Goal: Task Accomplishment & Management: Manage account settings

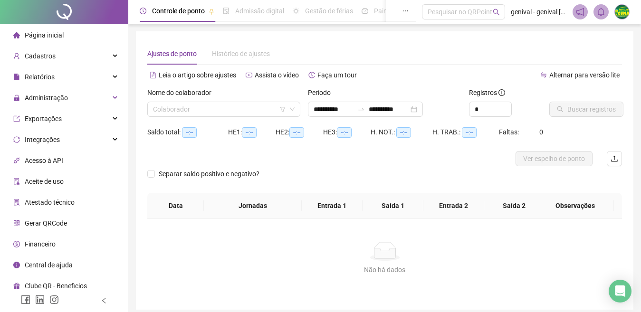
type input "**********"
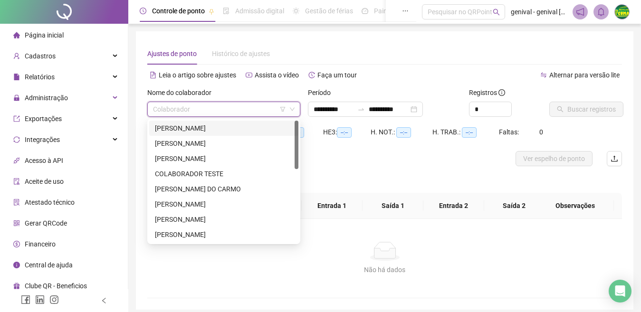
click at [211, 108] on input "search" at bounding box center [219, 109] width 133 height 14
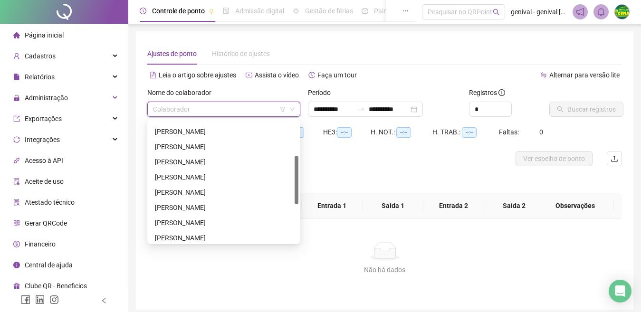
scroll to position [90, 0]
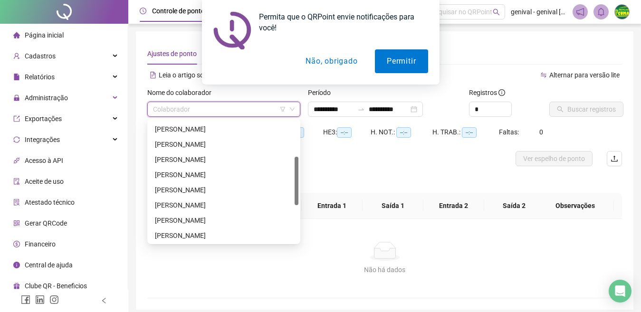
drag, startPoint x: 297, startPoint y: 144, endPoint x: 294, endPoint y: 176, distance: 32.0
click at [294, 176] on div "[PERSON_NAME] [PERSON_NAME] [PERSON_NAME]" at bounding box center [223, 182] width 149 height 122
click at [191, 211] on div "[PERSON_NAME]" at bounding box center [223, 205] width 149 height 15
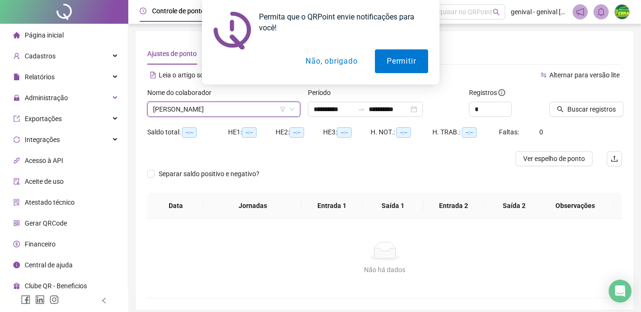
click at [195, 206] on th "Data" at bounding box center [175, 206] width 57 height 26
click at [325, 62] on button "Não, obrigado" at bounding box center [332, 61] width 76 height 24
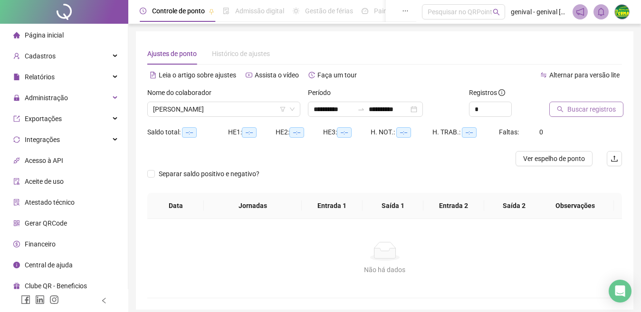
click at [575, 108] on span "Buscar registros" at bounding box center [591, 109] width 48 height 10
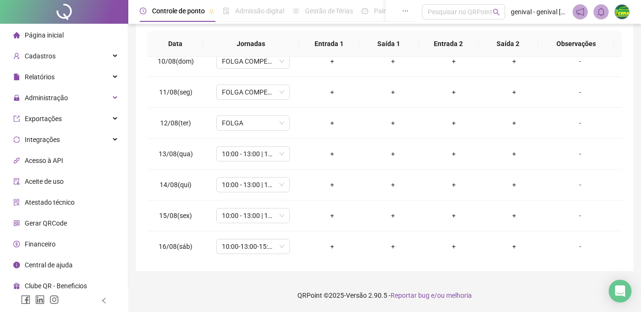
scroll to position [322, 0]
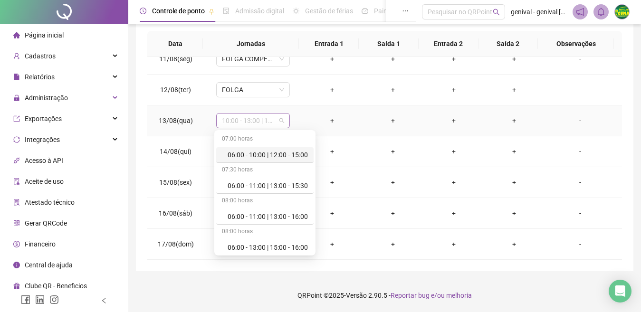
click at [278, 124] on span "10:00 - 13:00 | 15:00 - 19:30" at bounding box center [253, 121] width 62 height 14
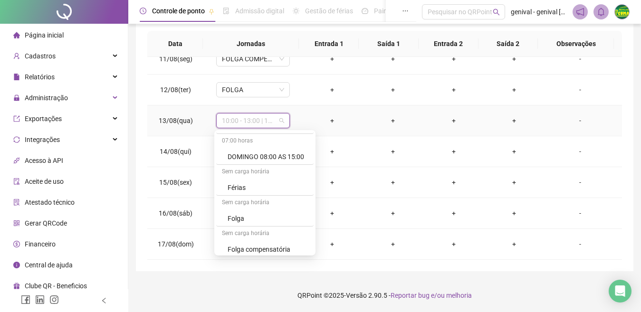
scroll to position [743, 0]
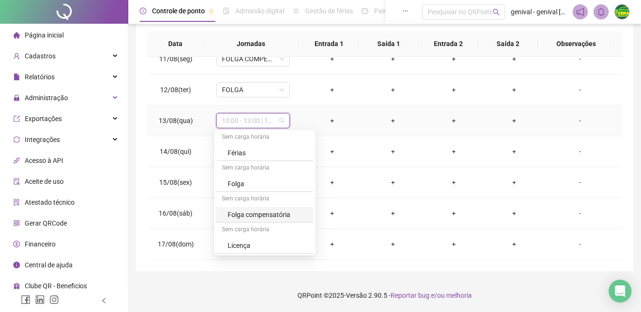
click at [266, 213] on div "Folga compensatória" at bounding box center [268, 215] width 80 height 10
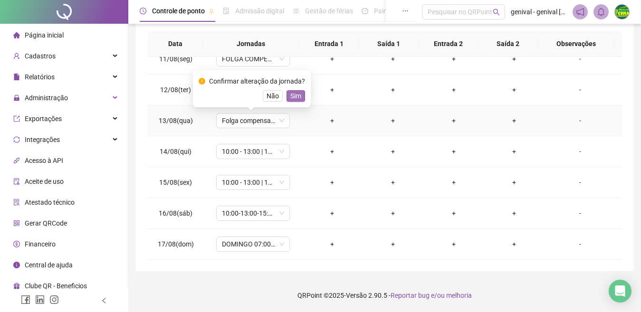
click at [296, 93] on span "Sim" at bounding box center [295, 96] width 11 height 10
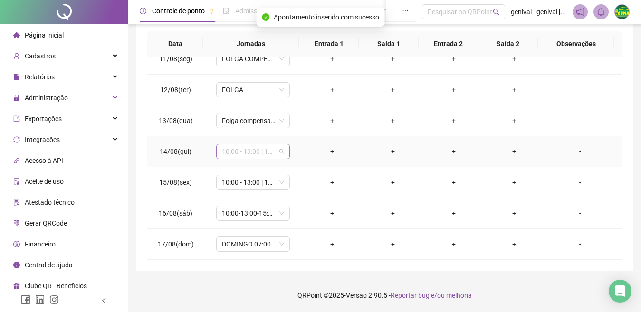
click at [275, 153] on span "10:00 - 13:00 | 15:00 - 19:30" at bounding box center [253, 151] width 62 height 14
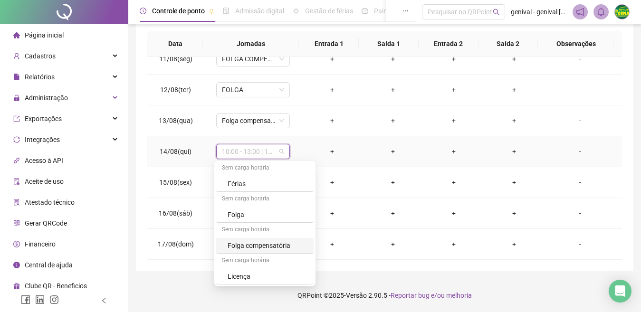
click at [267, 241] on div "Folga compensatória" at bounding box center [268, 245] width 80 height 10
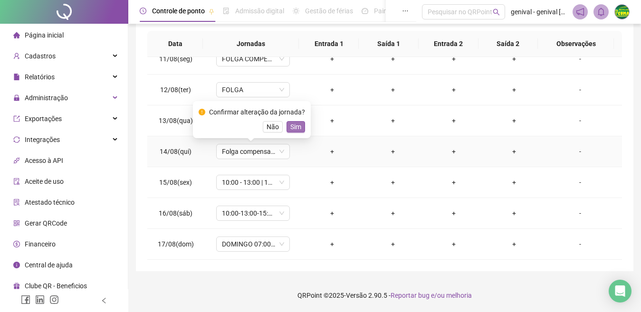
click at [292, 123] on span "Sim" at bounding box center [295, 127] width 11 height 10
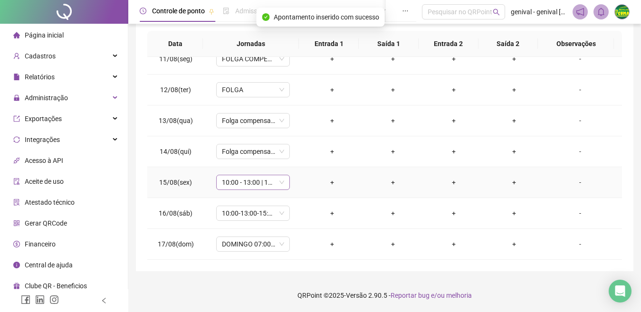
click at [282, 185] on span "10:00 - 13:00 | 15:00 - 19:30" at bounding box center [253, 182] width 62 height 14
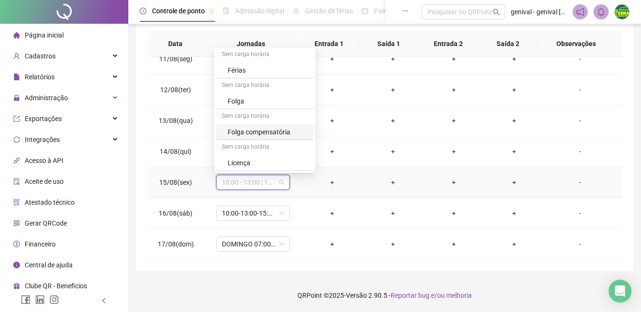
click at [280, 132] on div "Folga compensatória" at bounding box center [268, 132] width 80 height 10
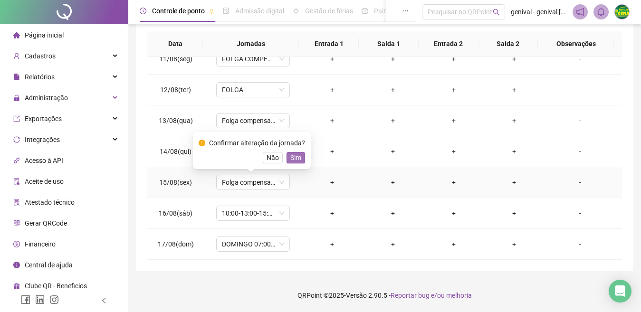
click at [293, 156] on span "Sim" at bounding box center [295, 158] width 11 height 10
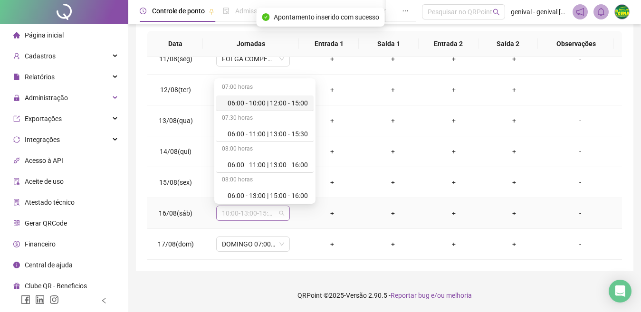
click at [278, 213] on span "10:00-13:00-15:00-20:00" at bounding box center [253, 213] width 62 height 14
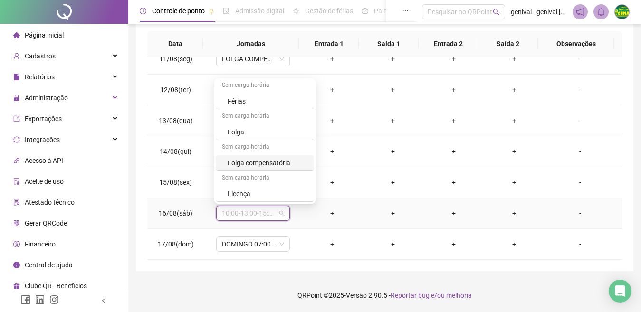
click at [280, 164] on div "Folga compensatória" at bounding box center [268, 163] width 80 height 10
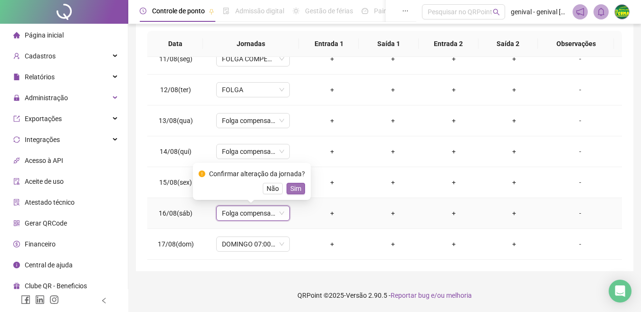
click at [295, 188] on span "Sim" at bounding box center [295, 188] width 11 height 10
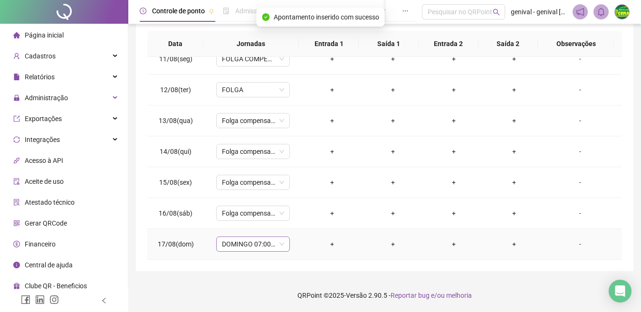
click at [279, 242] on span "DOMINGO 07:00 AS 13:00" at bounding box center [253, 244] width 62 height 14
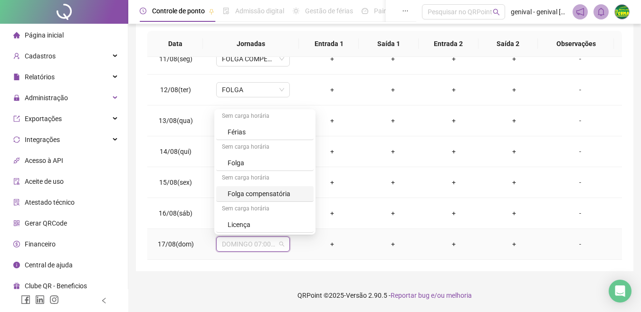
click at [272, 196] on div "Folga compensatória" at bounding box center [268, 194] width 80 height 10
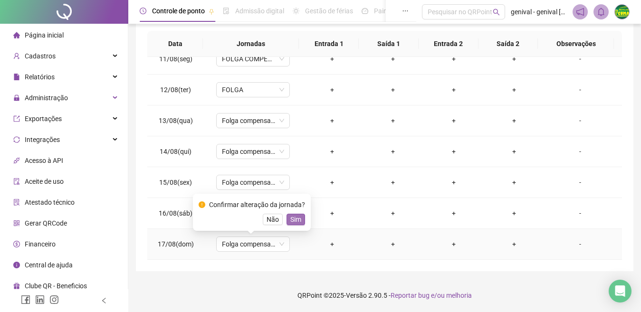
click at [298, 221] on span "Sim" at bounding box center [295, 219] width 11 height 10
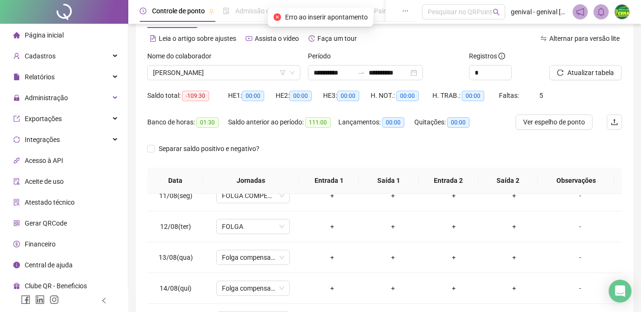
scroll to position [0, 0]
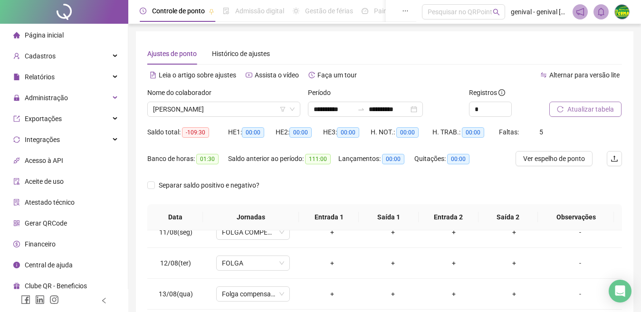
click at [575, 112] on span "Atualizar tabela" at bounding box center [590, 109] width 47 height 10
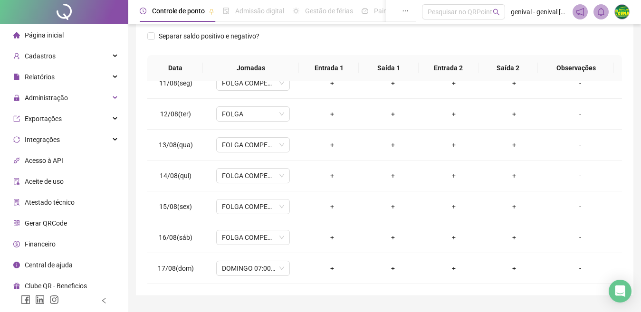
scroll to position [173, 0]
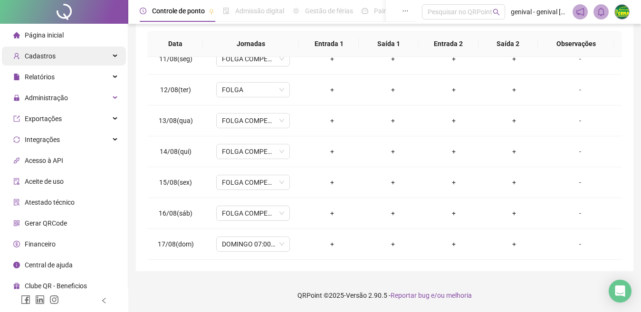
click at [74, 59] on div "Cadastros" at bounding box center [64, 56] width 124 height 19
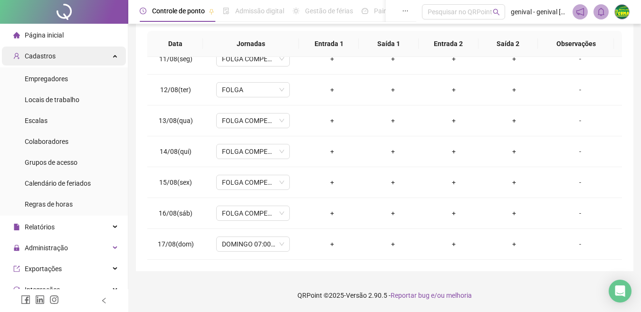
click at [75, 60] on div "Cadastros" at bounding box center [64, 56] width 124 height 19
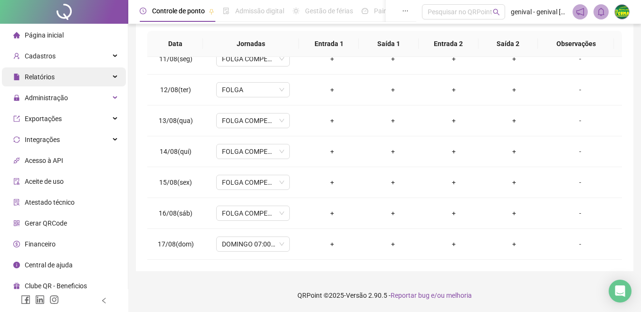
click at [75, 78] on div "Relatórios" at bounding box center [64, 76] width 124 height 19
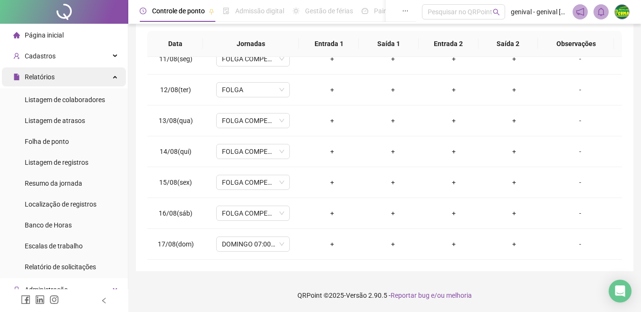
click at [75, 78] on div "Relatórios" at bounding box center [64, 76] width 124 height 19
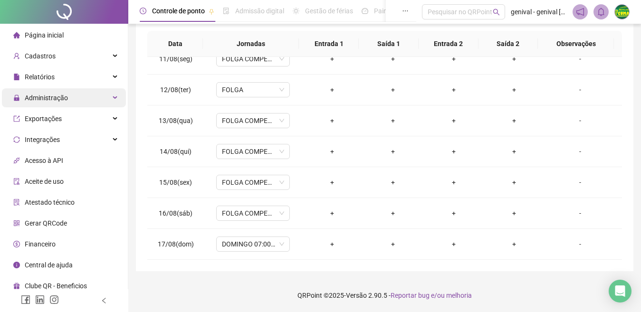
click at [72, 102] on div "Administração" at bounding box center [64, 97] width 124 height 19
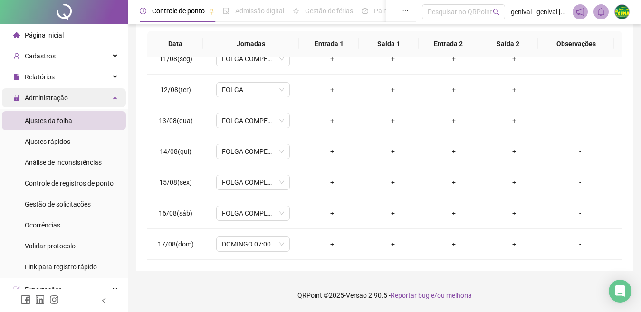
click at [74, 102] on div "Administração" at bounding box center [64, 97] width 124 height 19
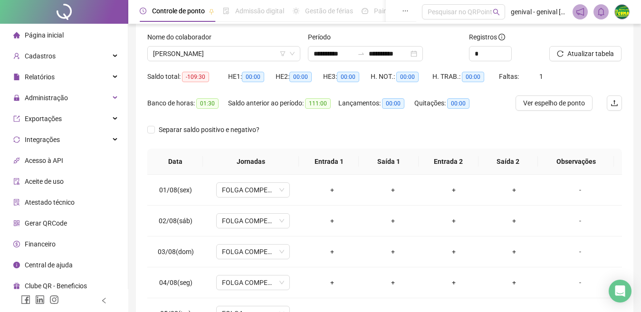
scroll to position [0, 0]
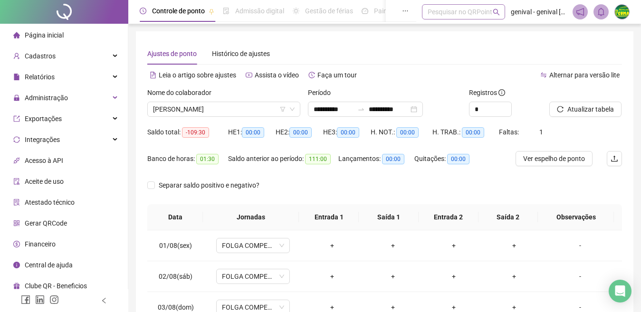
click at [447, 10] on div "Pesquisar no QRPoint" at bounding box center [463, 11] width 83 height 15
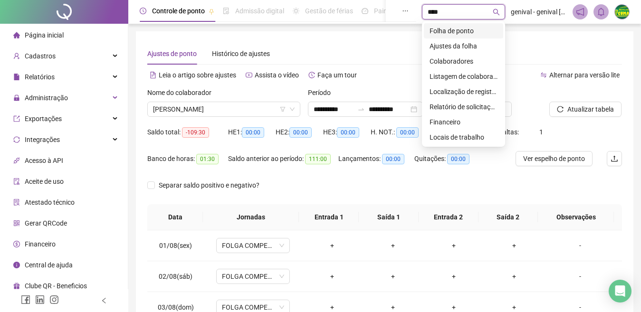
type input "*****"
click at [450, 27] on div "Folha de ponto" at bounding box center [464, 31] width 68 height 10
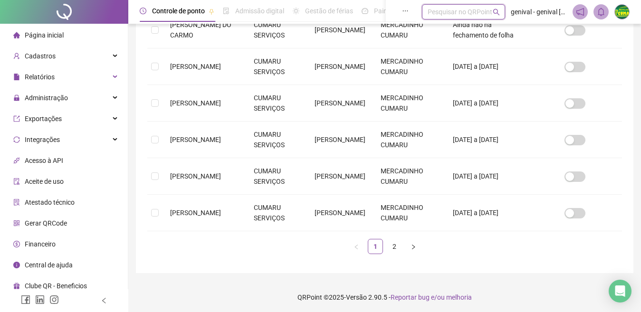
scroll to position [349, 0]
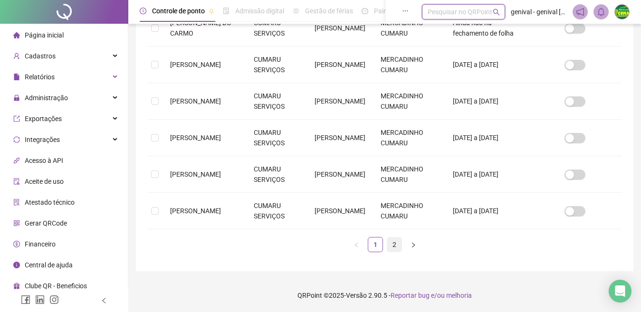
click at [397, 245] on link "2" at bounding box center [394, 245] width 14 height 14
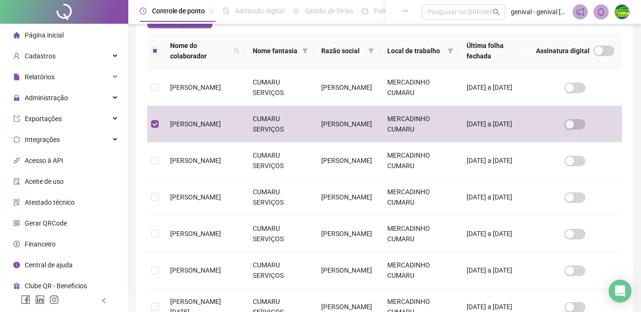
scroll to position [38, 0]
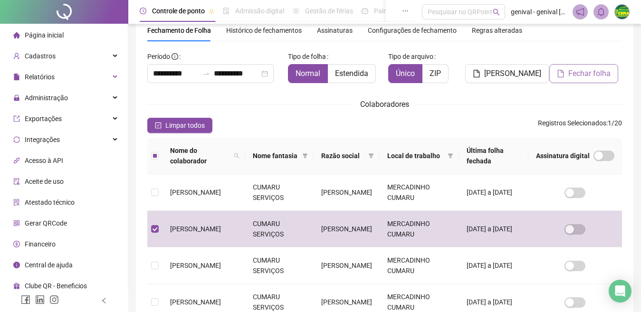
click at [578, 75] on span "Fechar folha" at bounding box center [589, 73] width 42 height 11
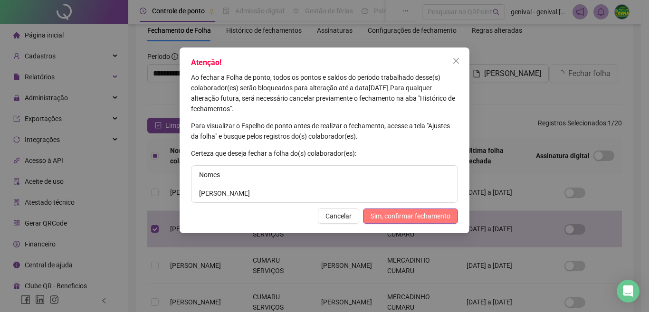
click at [400, 214] on span "Sim, confirmar fechamento" at bounding box center [411, 216] width 80 height 10
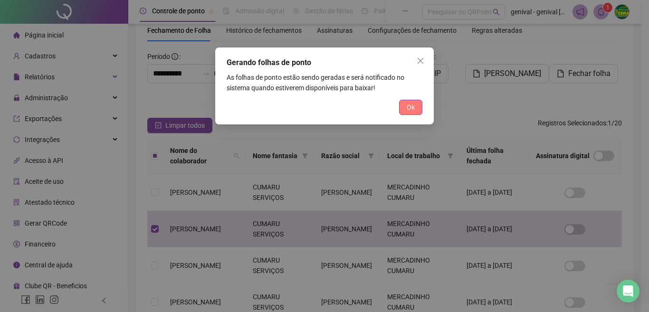
click at [412, 111] on span "Ok" at bounding box center [411, 107] width 8 height 10
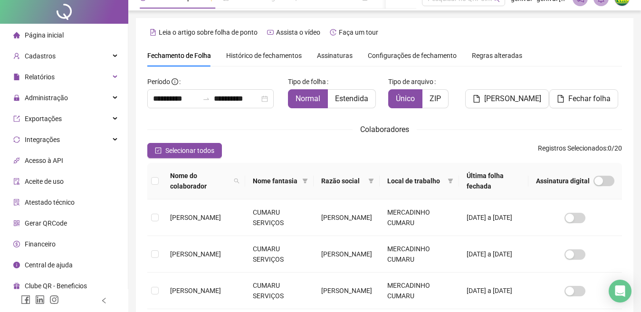
scroll to position [0, 0]
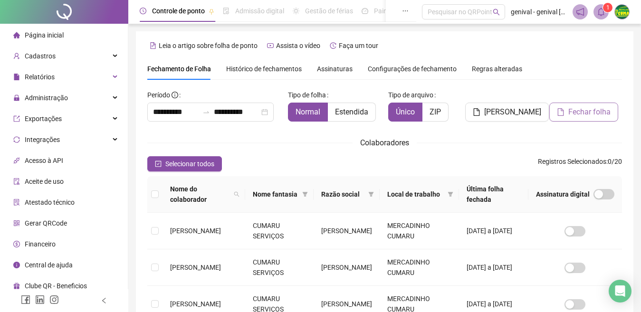
click at [587, 115] on span "Fechar folha" at bounding box center [589, 111] width 42 height 11
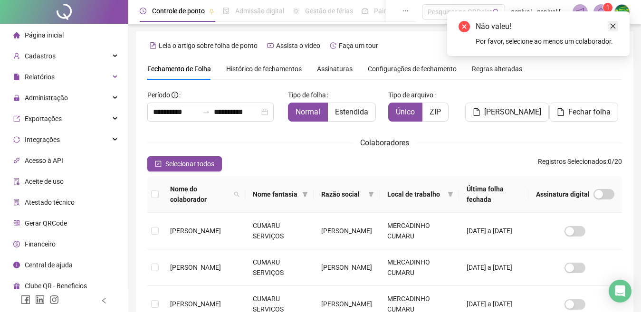
click at [614, 25] on icon "close" at bounding box center [613, 26] width 7 height 7
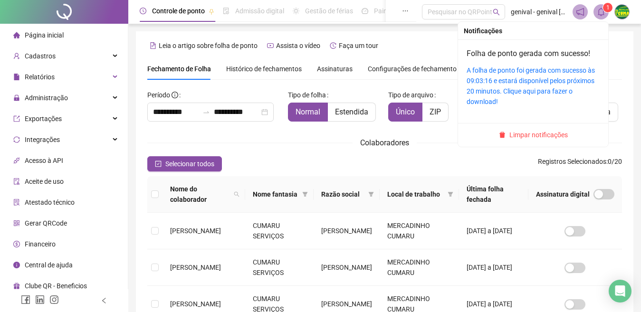
click at [601, 13] on icon "bell" at bounding box center [601, 12] width 9 height 9
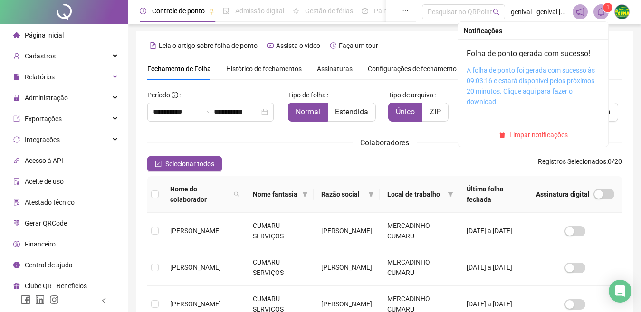
click at [502, 78] on link "A folha de ponto foi gerada com sucesso às 09:03:16 e estará disponível pelos p…" at bounding box center [531, 86] width 128 height 39
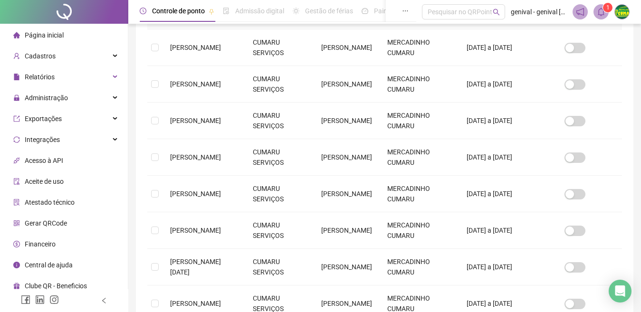
scroll to position [185, 0]
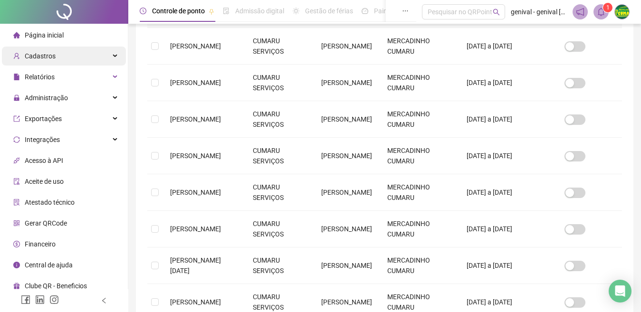
click at [56, 60] on div "Cadastros" at bounding box center [64, 56] width 124 height 19
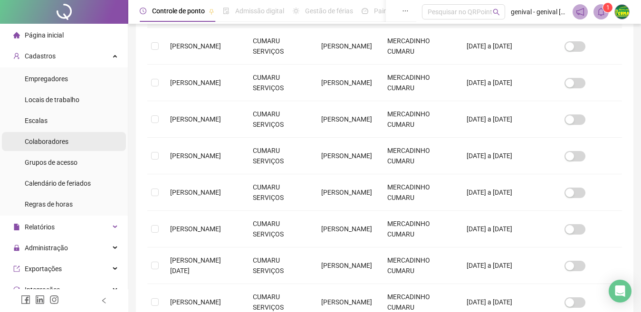
click at [58, 145] on span "Colaboradores" at bounding box center [47, 142] width 44 height 8
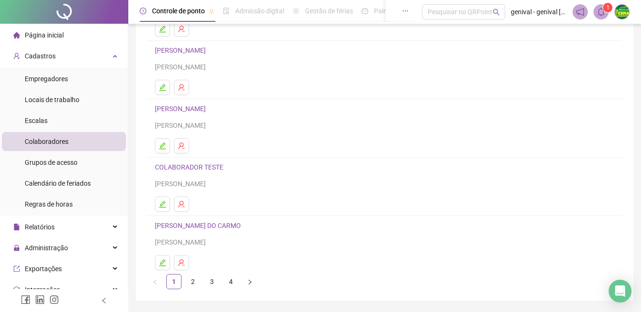
scroll to position [147, 0]
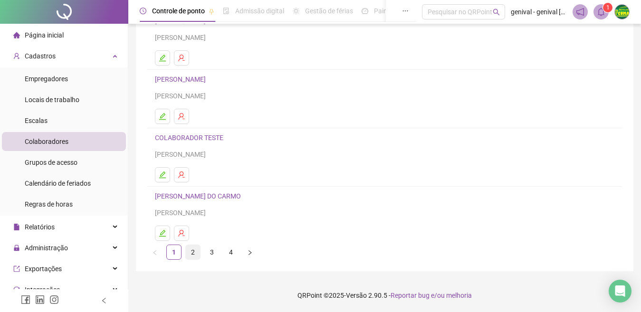
click at [195, 250] on link "2" at bounding box center [193, 252] width 14 height 14
click at [215, 254] on link "3" at bounding box center [212, 252] width 14 height 14
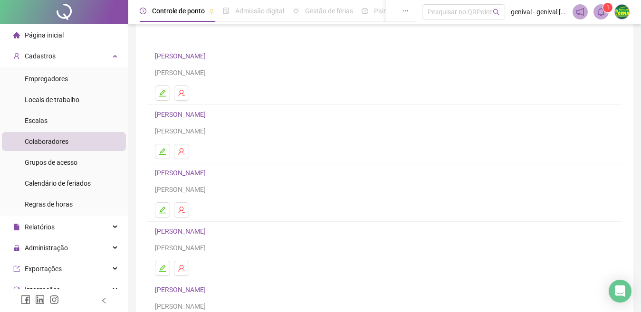
scroll to position [67, 0]
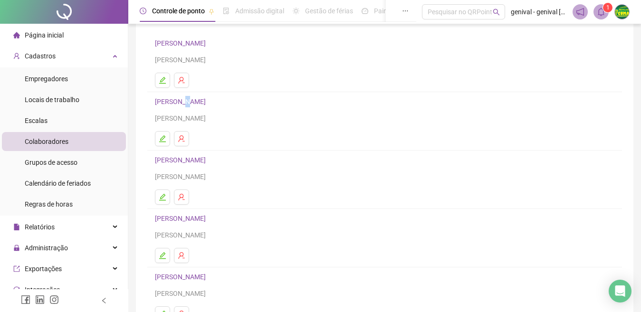
click at [184, 101] on link "[PERSON_NAME]" at bounding box center [182, 102] width 54 height 8
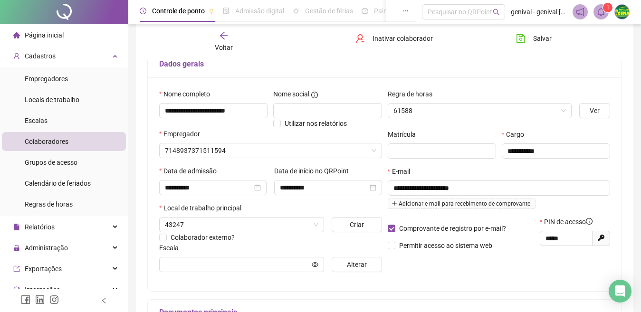
scroll to position [71, 0]
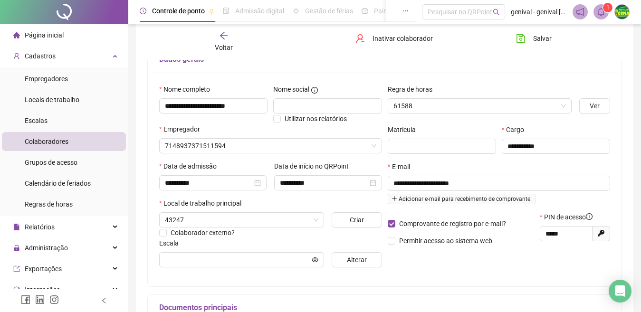
type input "********"
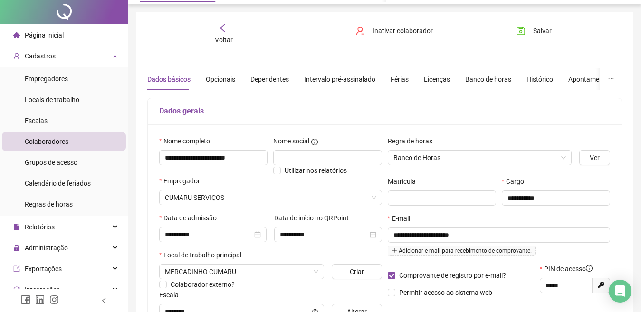
scroll to position [0, 0]
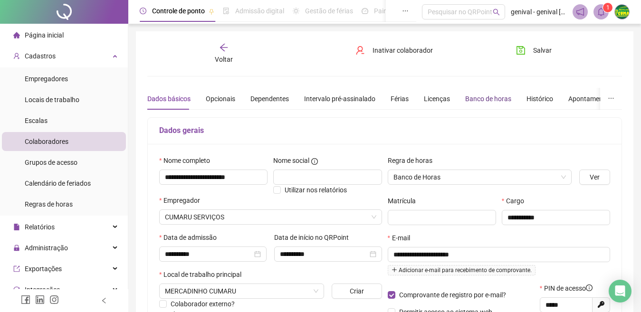
click at [474, 98] on div "Banco de horas" at bounding box center [488, 99] width 46 height 10
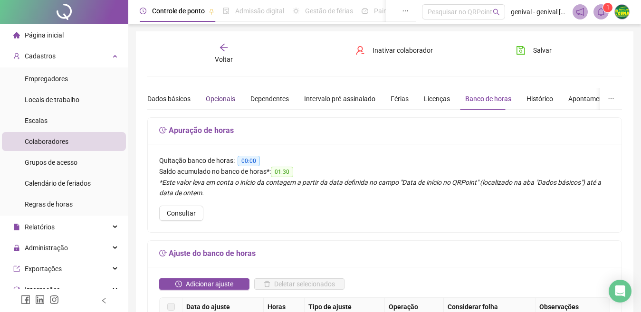
click at [221, 97] on div "Opcionais" at bounding box center [220, 99] width 29 height 10
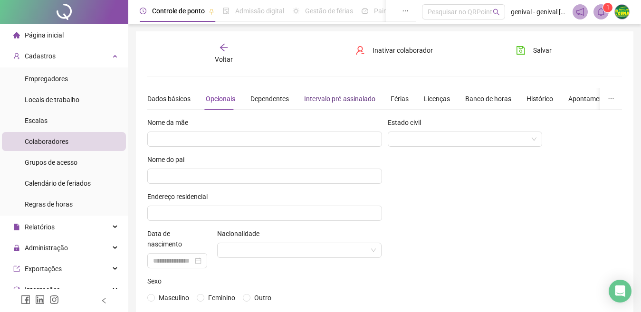
click at [364, 100] on div "Intervalo pré-assinalado" at bounding box center [339, 99] width 71 height 10
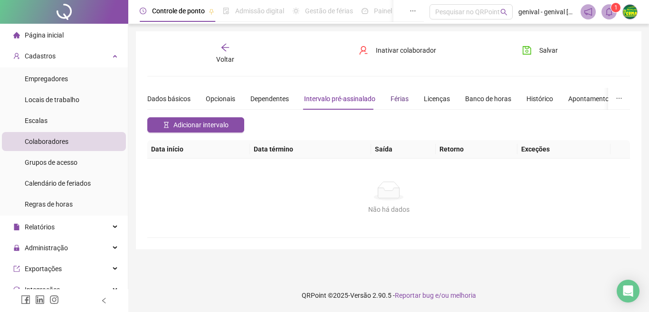
click at [391, 97] on div "Férias" at bounding box center [400, 99] width 18 height 10
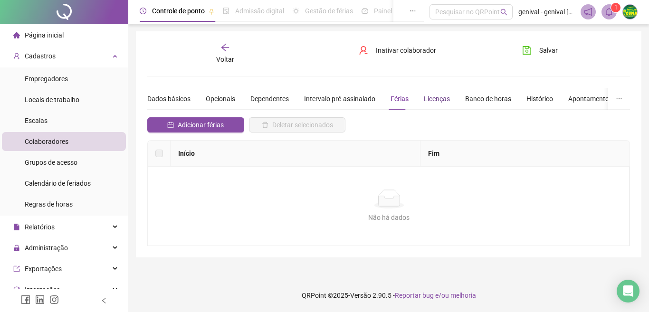
click at [435, 100] on div "Licenças" at bounding box center [437, 99] width 26 height 10
click at [486, 96] on div "Banco de horas" at bounding box center [488, 99] width 46 height 10
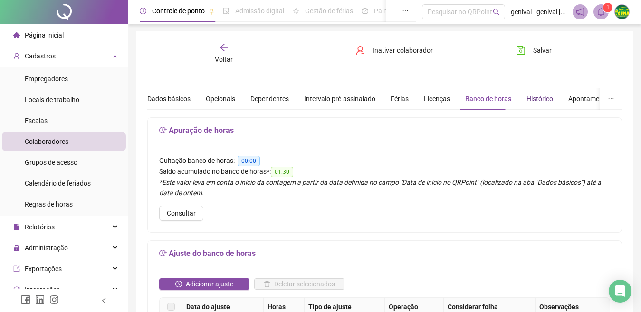
click at [534, 94] on div "Histórico" at bounding box center [540, 99] width 27 height 10
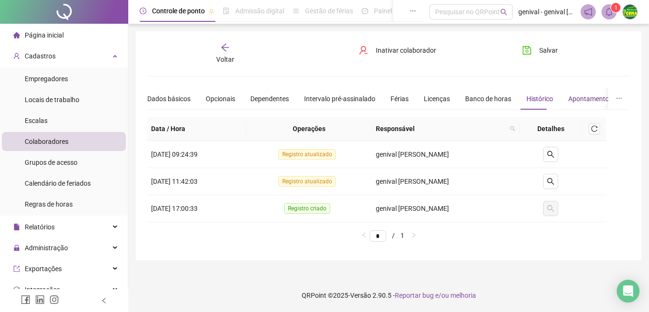
click at [581, 100] on div "Apontamentos" at bounding box center [590, 99] width 44 height 10
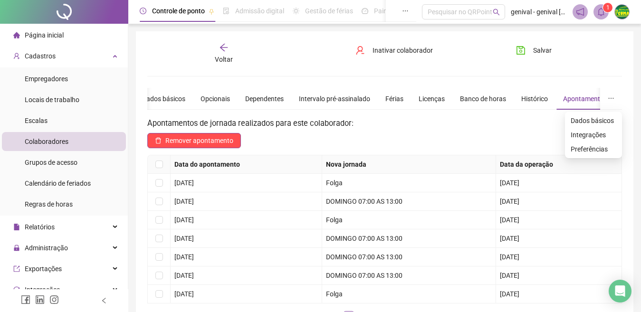
click at [611, 99] on icon "ellipsis" at bounding box center [611, 98] width 7 height 7
click at [613, 96] on icon "ellipsis" at bounding box center [611, 98] width 7 height 7
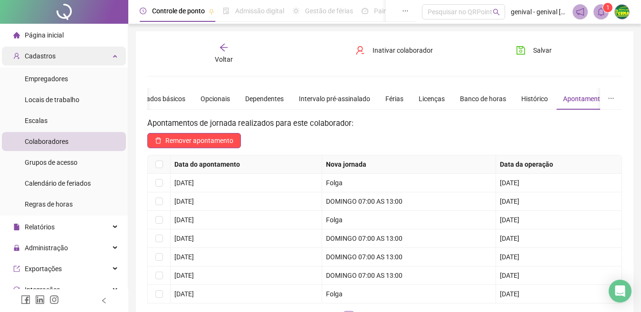
click at [38, 61] on span "Cadastros" at bounding box center [34, 56] width 42 height 19
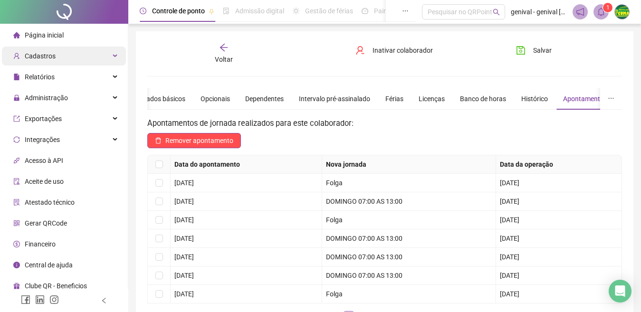
click at [57, 50] on div "Cadastros" at bounding box center [64, 56] width 124 height 19
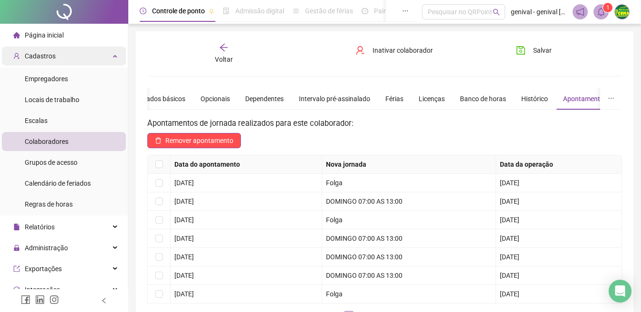
click at [61, 50] on div "Cadastros" at bounding box center [64, 56] width 124 height 19
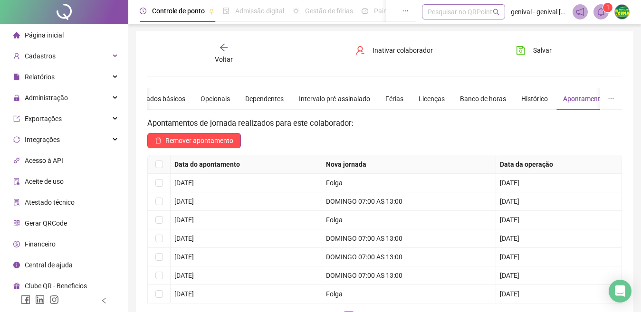
click at [432, 13] on div "Pesquisar no QRPoint" at bounding box center [463, 11] width 83 height 15
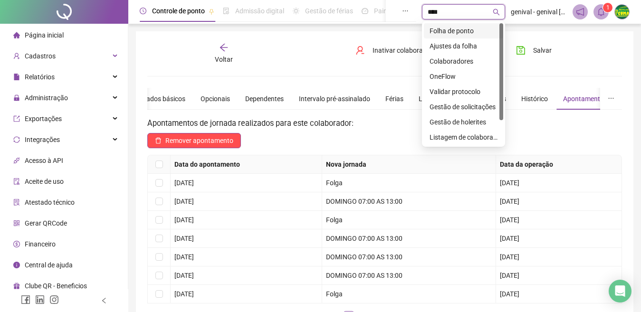
type input "*****"
click at [450, 30] on div "Folha de ponto" at bounding box center [464, 31] width 68 height 10
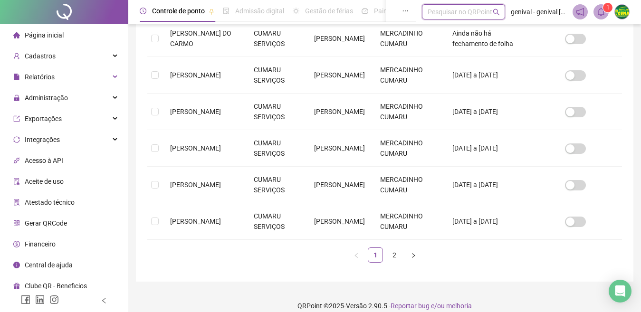
scroll to position [38, 0]
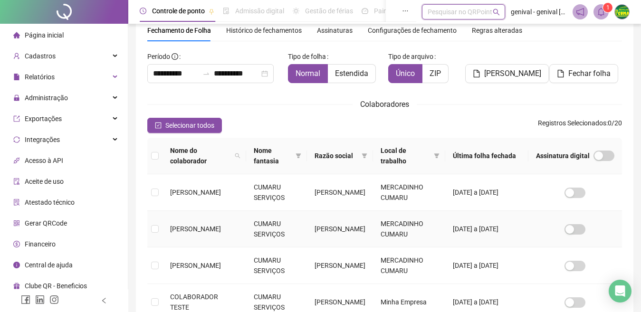
click at [393, 246] on td "MERCADINHO CUMARU" at bounding box center [409, 229] width 72 height 37
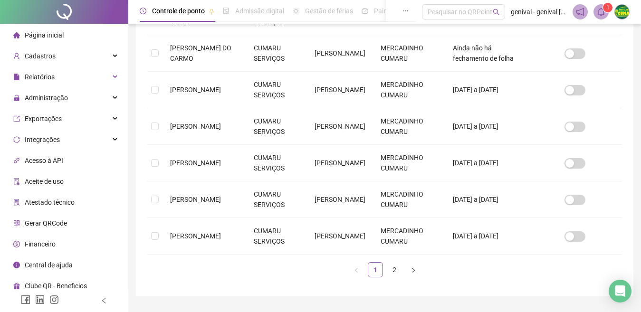
scroll to position [349, 0]
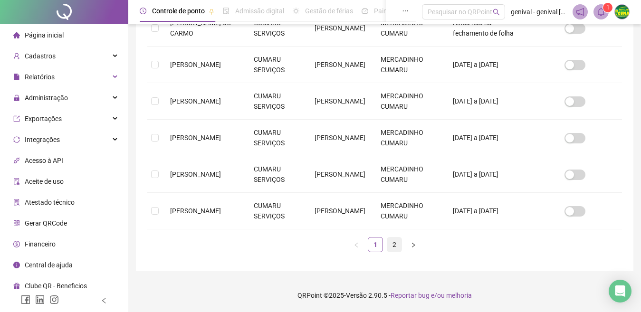
click at [394, 245] on link "2" at bounding box center [394, 245] width 14 height 14
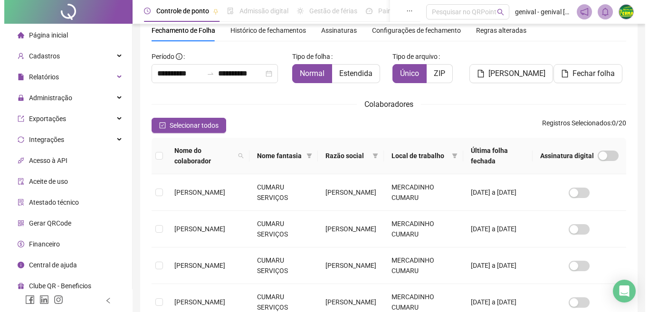
scroll to position [0, 0]
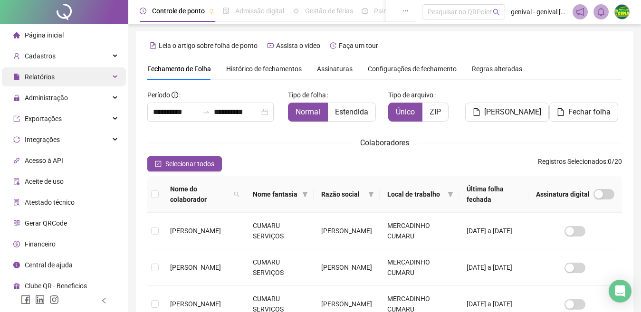
click at [41, 82] on span "Relatórios" at bounding box center [33, 76] width 41 height 19
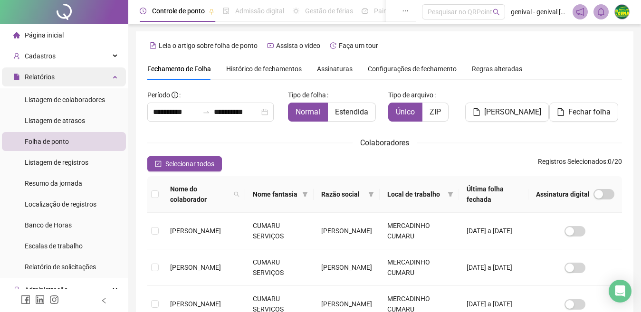
click at [41, 82] on span "Relatórios" at bounding box center [33, 76] width 41 height 19
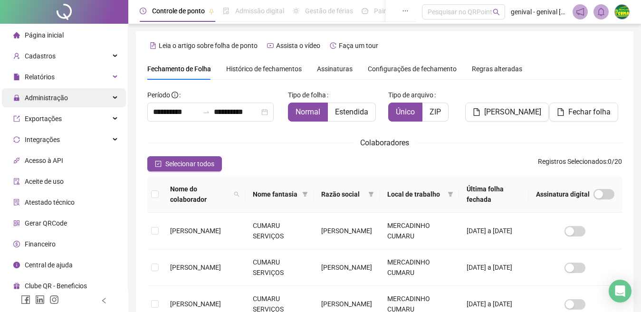
click at [47, 100] on span "Administração" at bounding box center [46, 98] width 43 height 8
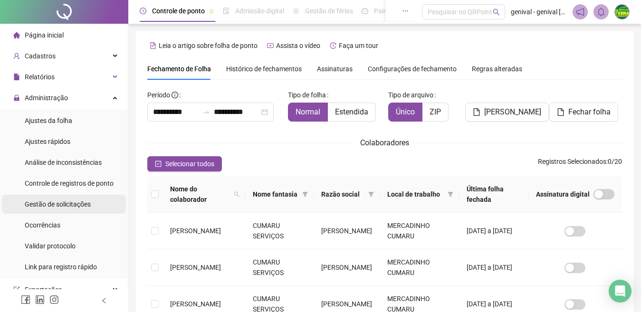
click at [35, 206] on span "Gestão de solicitações" at bounding box center [58, 205] width 66 height 8
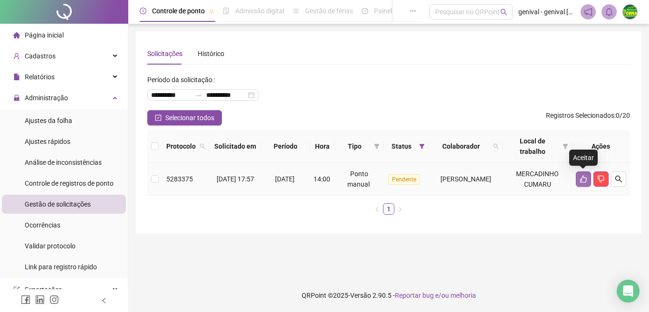
click at [582, 177] on icon "like" at bounding box center [583, 179] width 7 height 7
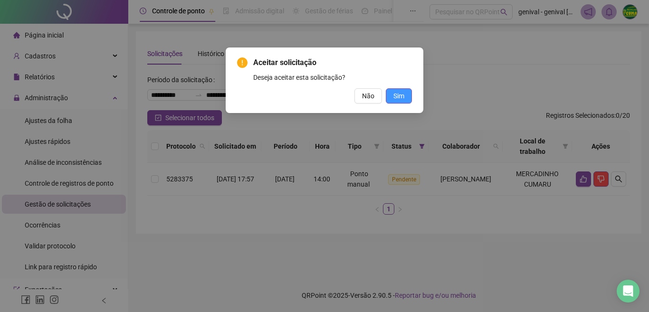
click at [396, 93] on span "Sim" at bounding box center [398, 96] width 11 height 10
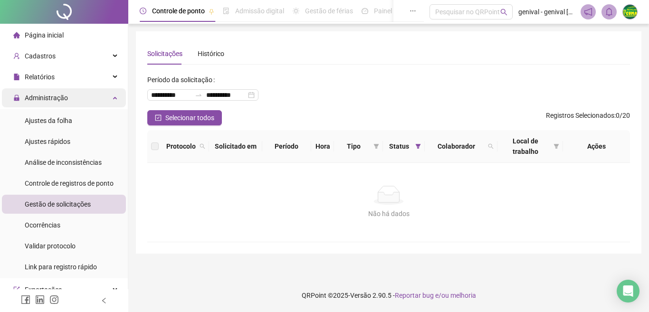
click at [114, 97] on icon at bounding box center [116, 97] width 5 height 0
